Goal: Task Accomplishment & Management: Manage account settings

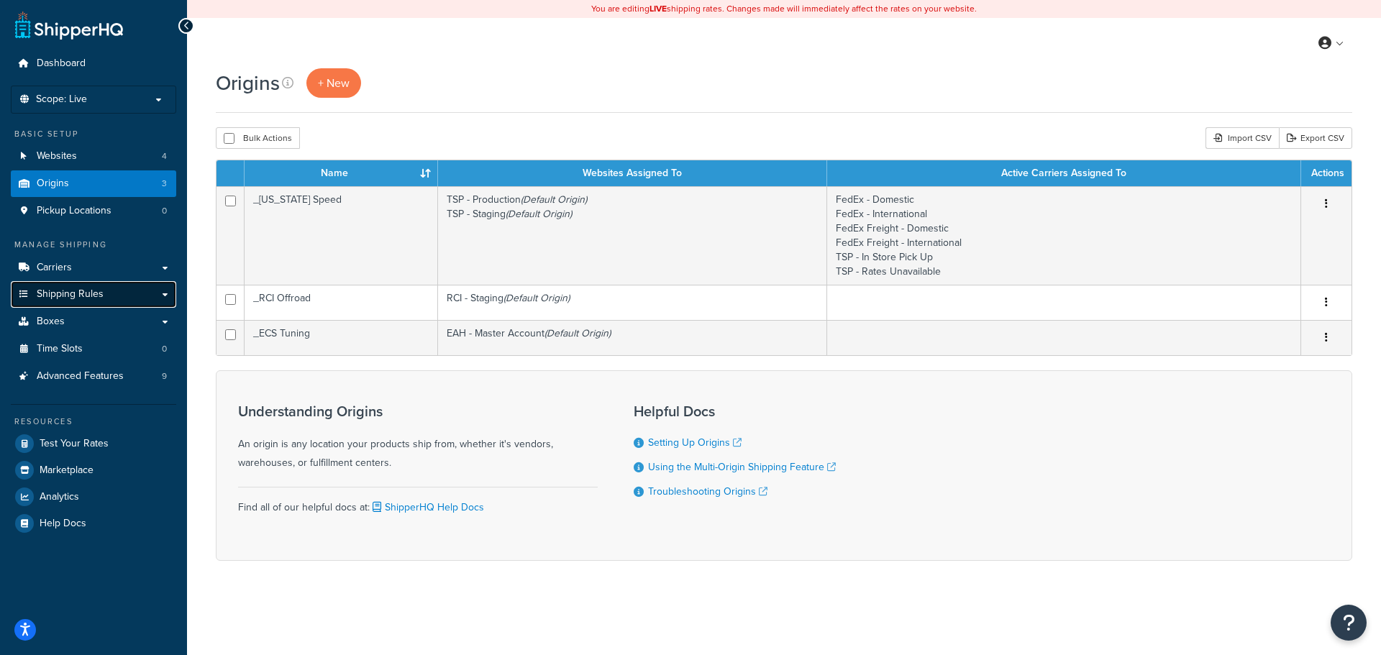
click at [81, 291] on span "Shipping Rules" at bounding box center [70, 294] width 67 height 12
click at [76, 265] on link "Carriers" at bounding box center [93, 268] width 165 height 27
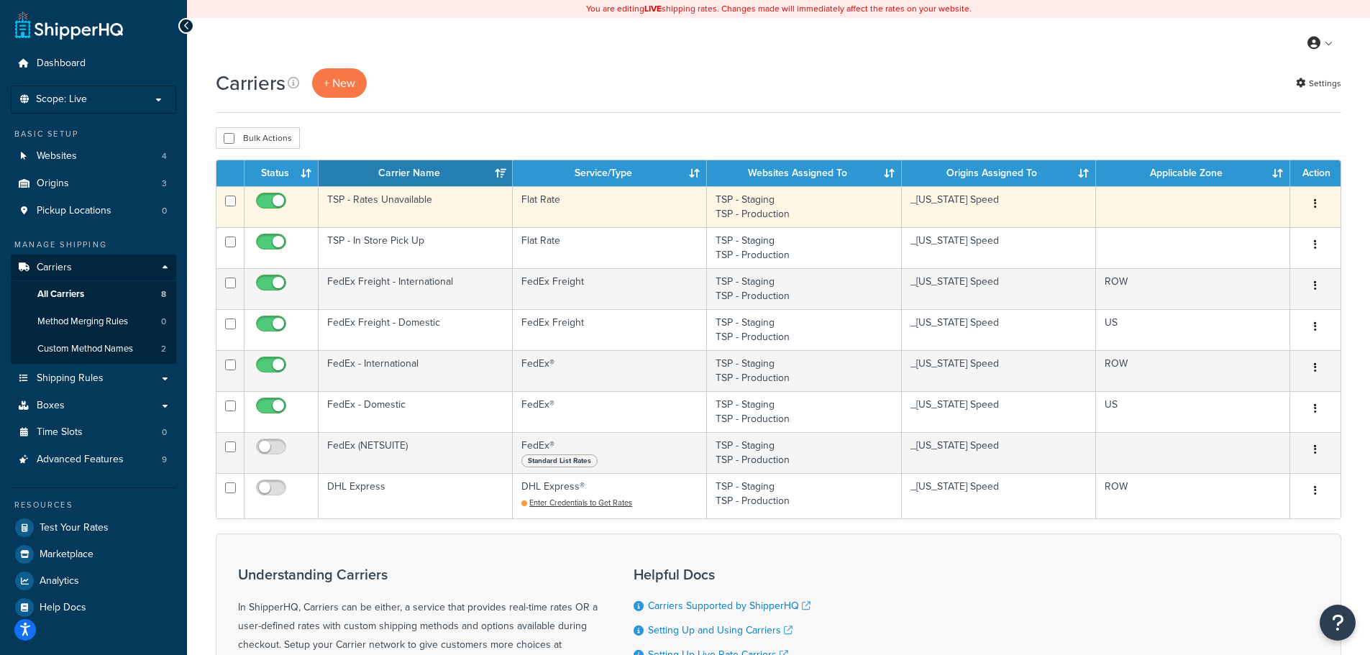
click at [416, 208] on td "TSP - Rates Unavailable" at bounding box center [416, 206] width 194 height 41
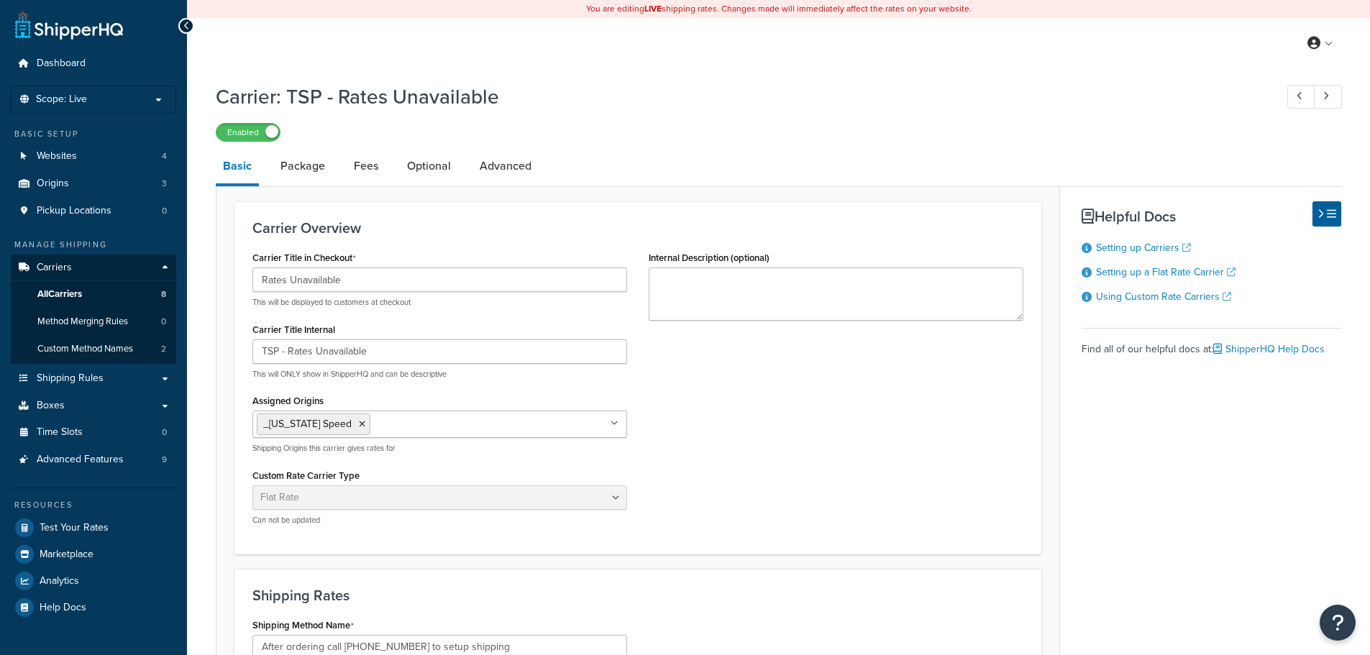
select select "flat"
click at [497, 170] on link "Advanced" at bounding box center [505, 166] width 66 height 35
select select "false"
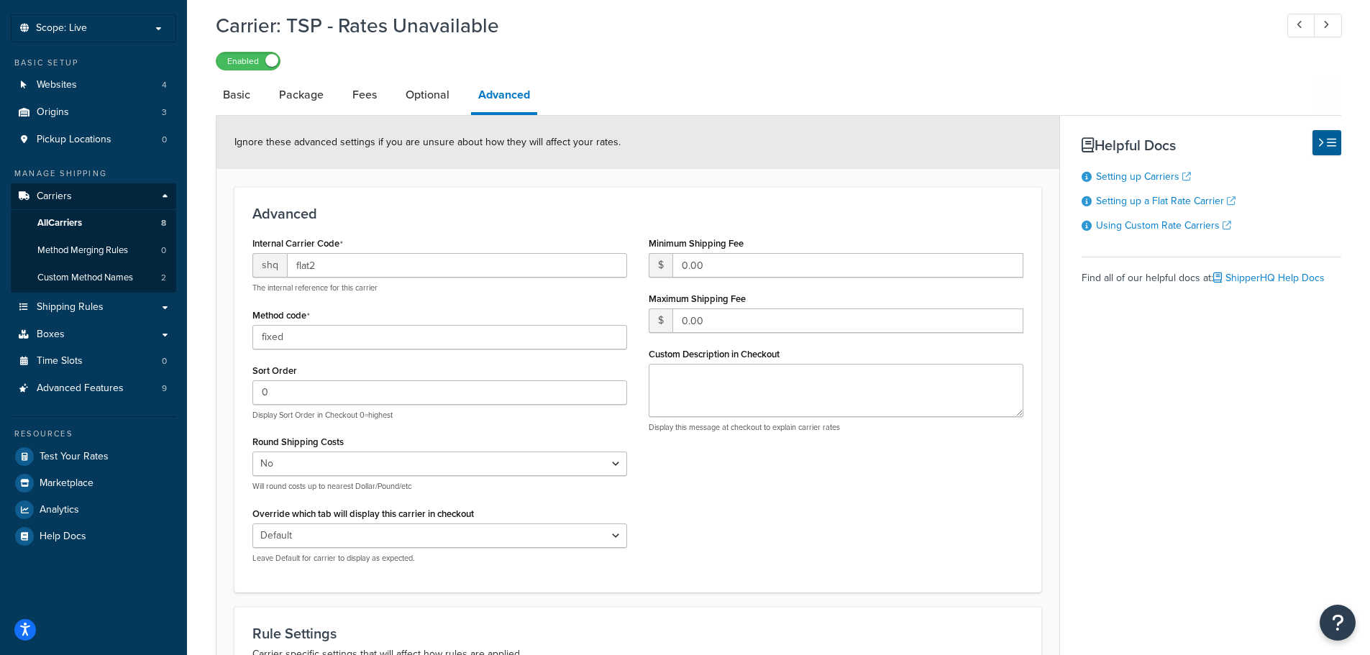
scroll to position [72, 0]
click at [237, 92] on link "Basic" at bounding box center [237, 94] width 42 height 35
select select "flat"
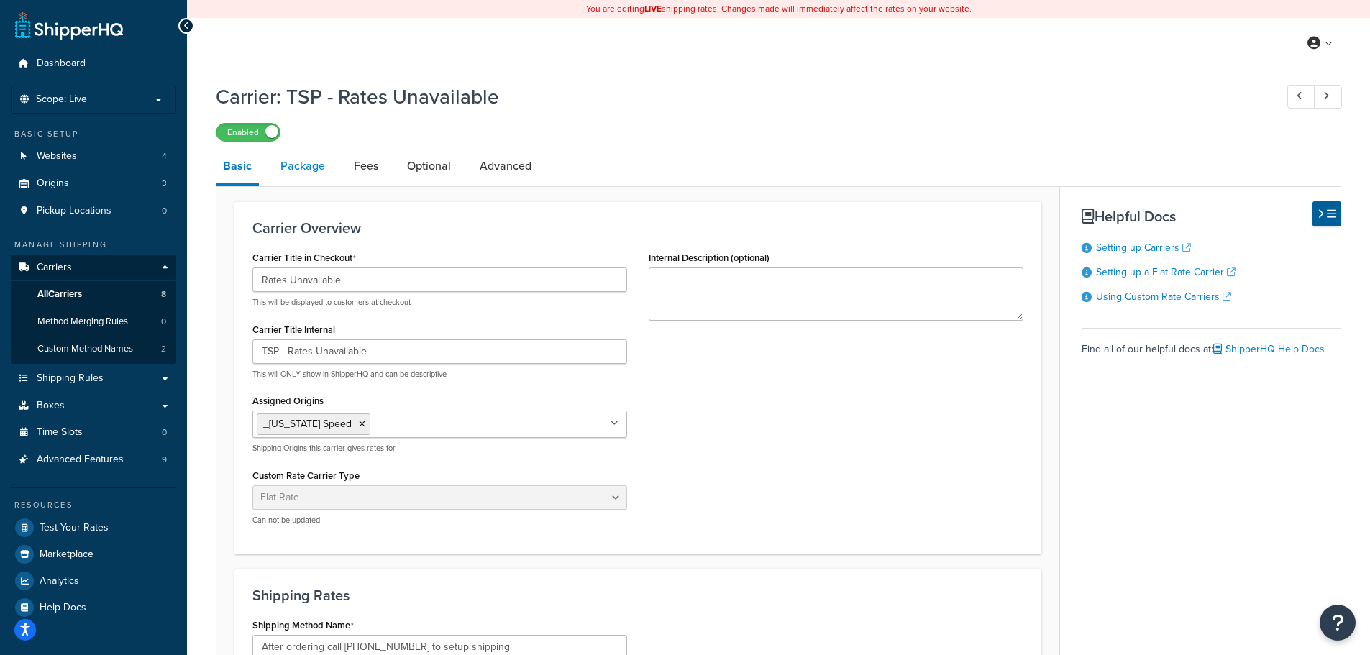
click at [303, 166] on link "Package" at bounding box center [302, 166] width 59 height 35
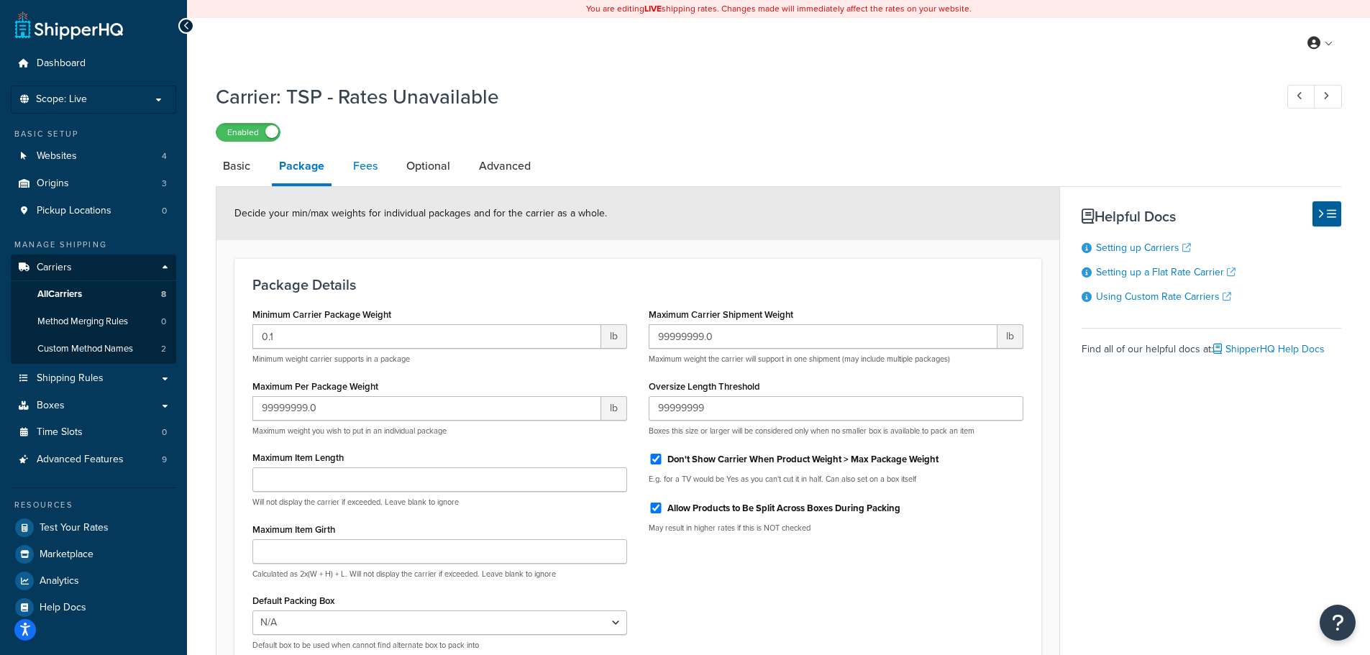
click at [374, 170] on link "Fees" at bounding box center [365, 166] width 39 height 35
select select "AFTER"
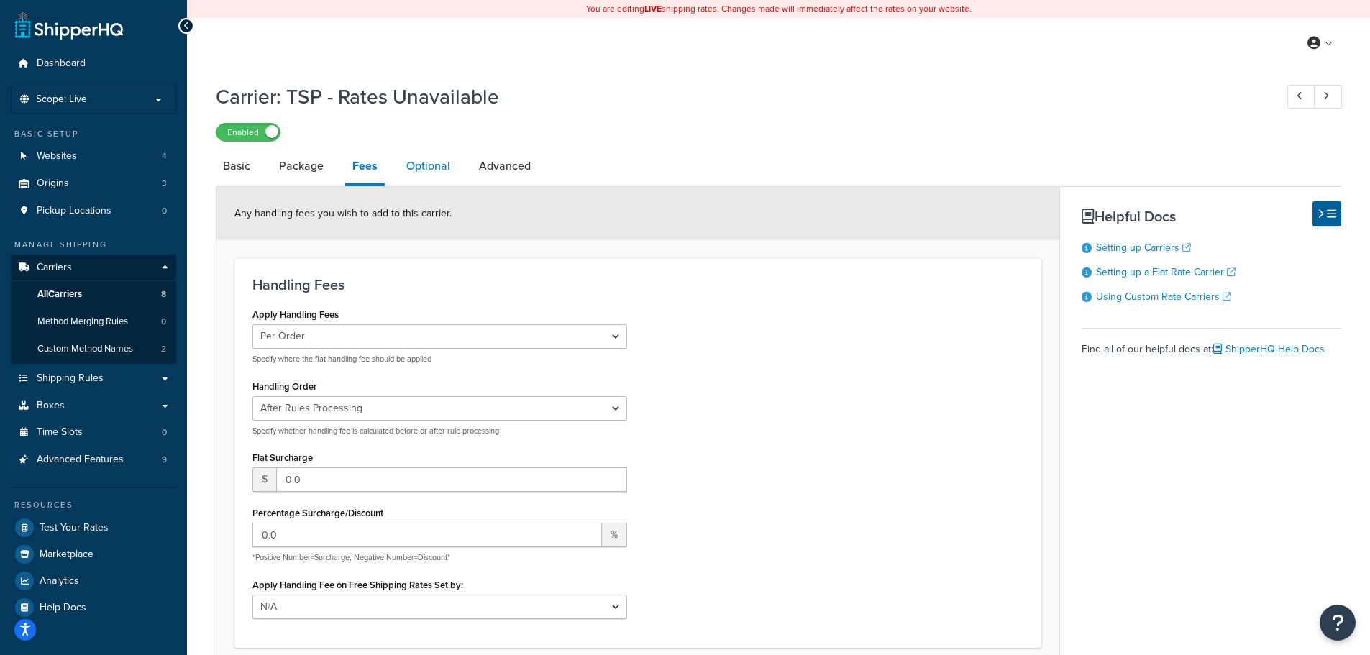
click at [416, 171] on link "Optional" at bounding box center [428, 166] width 58 height 35
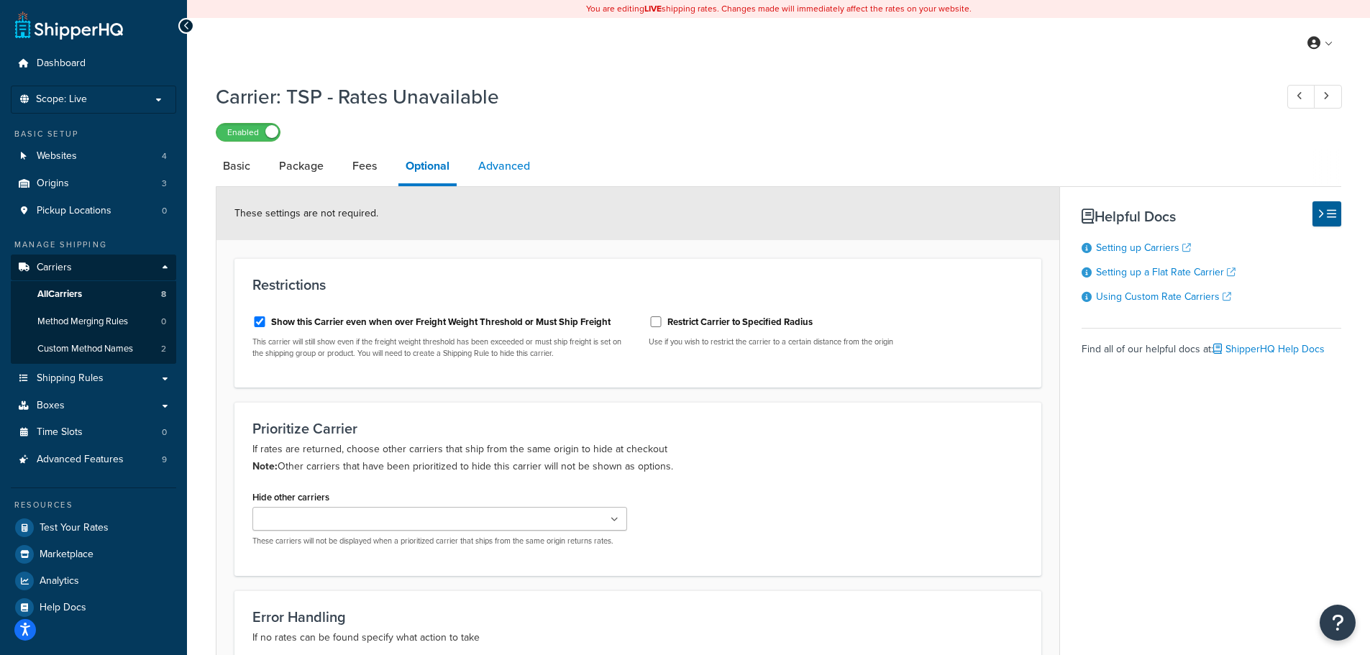
click at [514, 166] on link "Advanced" at bounding box center [504, 166] width 66 height 35
select select "false"
